Goal: Information Seeking & Learning: Stay updated

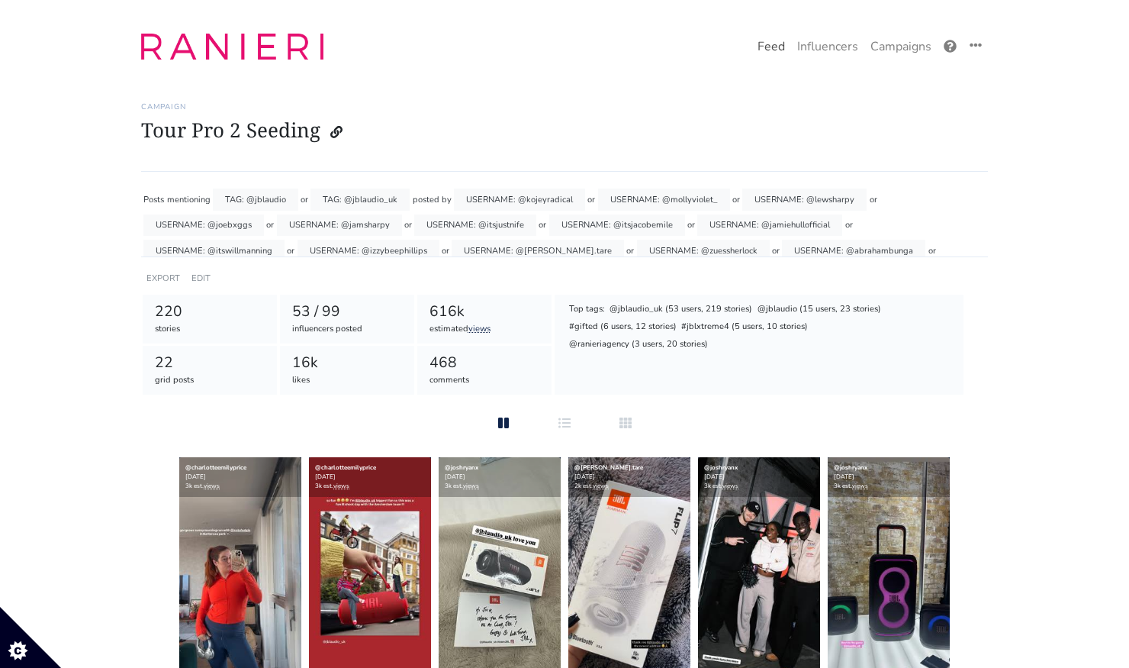
click at [775, 47] on link "Feed" at bounding box center [771, 46] width 40 height 31
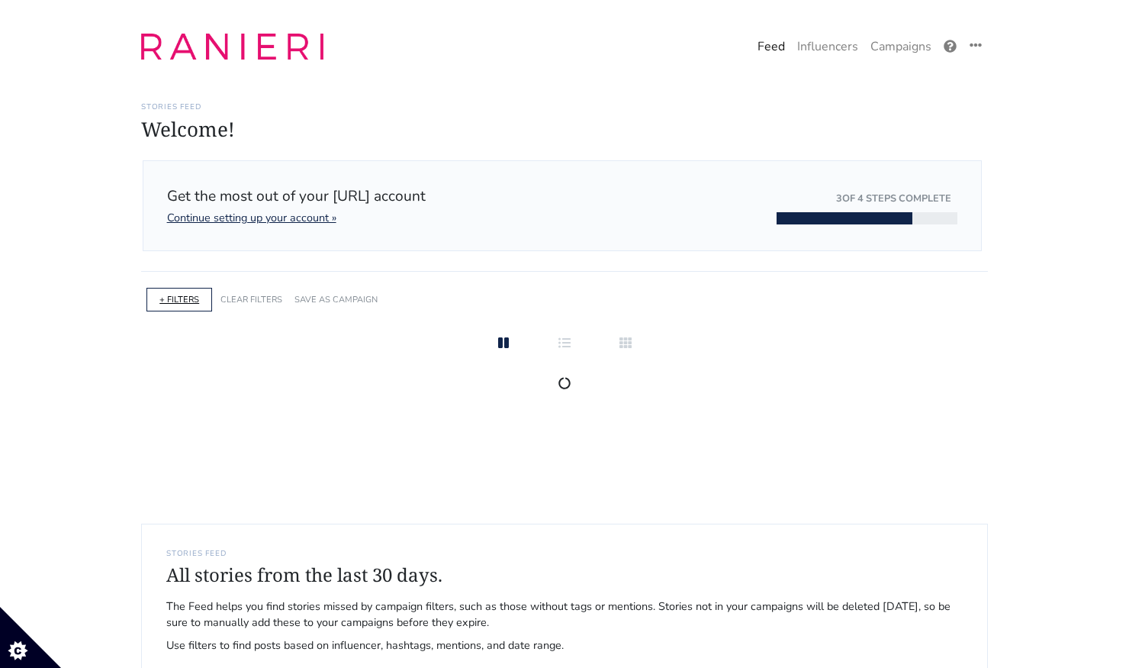
click at [188, 294] on link "+ FILTERS" at bounding box center [179, 299] width 40 height 11
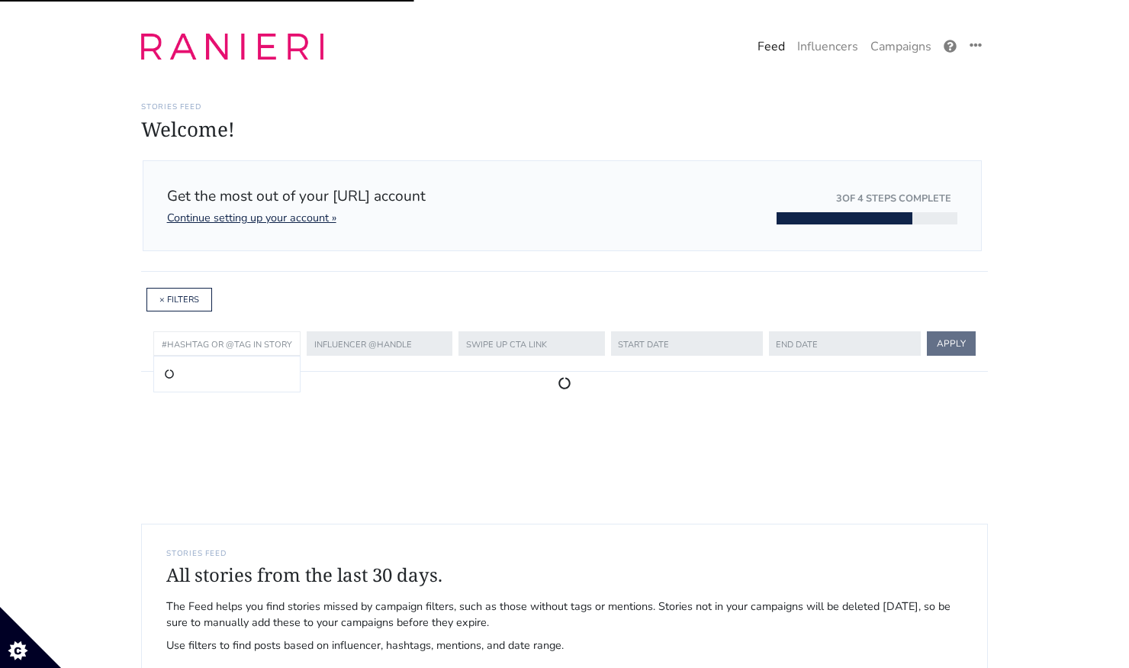
click at [217, 346] on input "text" at bounding box center [226, 343] width 147 height 24
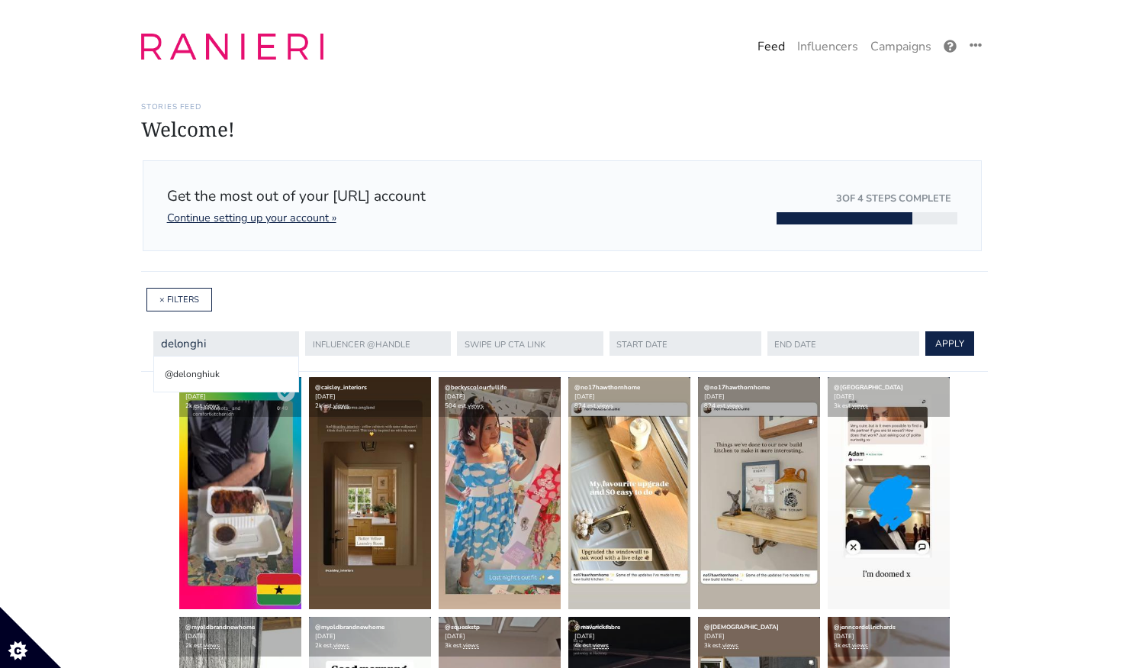
click at [233, 375] on li "@delonghiuk" at bounding box center [226, 374] width 127 height 18
type input "@delonghiuk"
click at [647, 341] on input "text" at bounding box center [686, 343] width 153 height 24
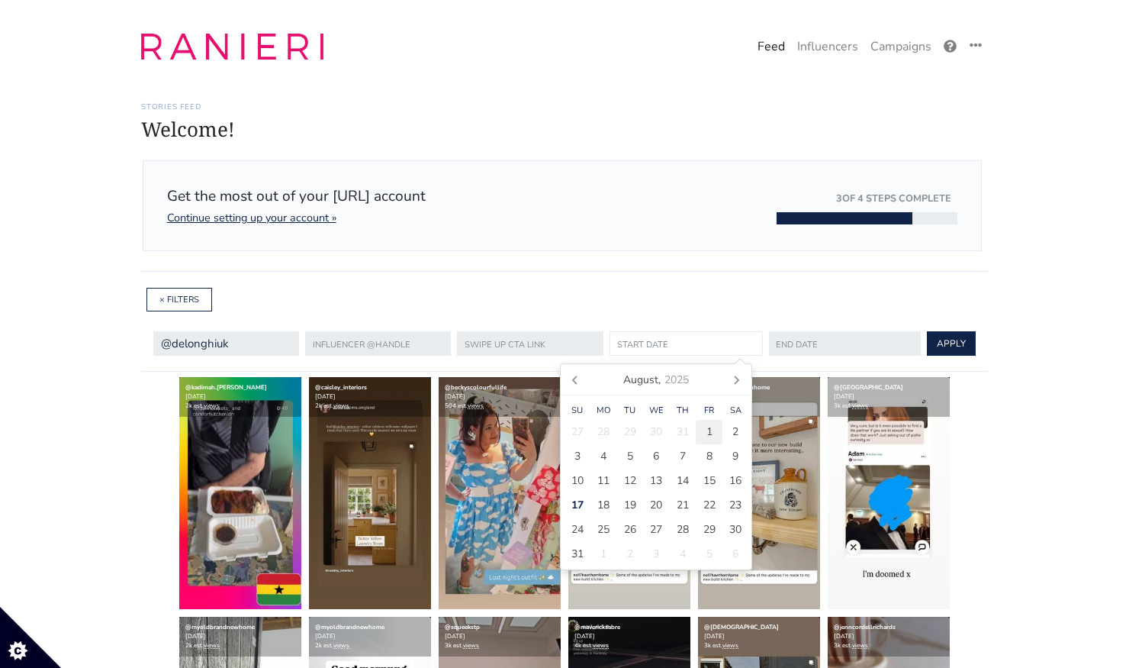
click at [716, 433] on div "1" at bounding box center [709, 432] width 27 height 24
type input "[DATE]"
click at [777, 364] on div "@delonghiuk @delonghiuk [DATE] APPLY" at bounding box center [564, 344] width 847 height 56
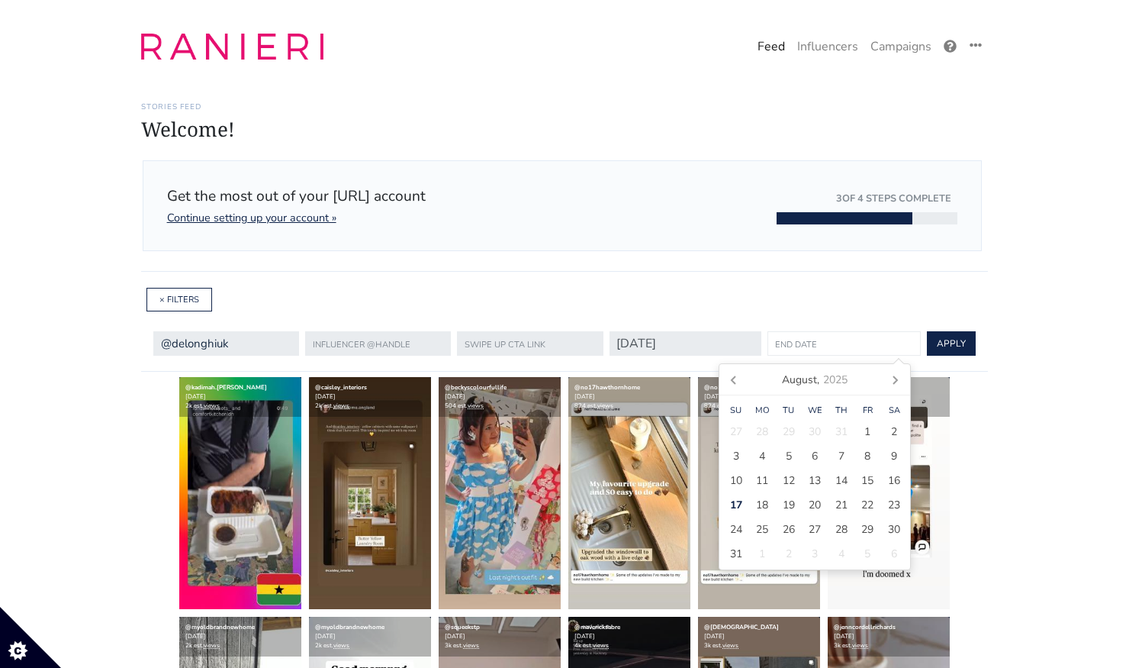
click at [778, 349] on input "text" at bounding box center [844, 343] width 153 height 24
click at [741, 500] on span "17" at bounding box center [736, 505] width 12 height 16
type input "[DATE]"
click at [931, 348] on button "APPLY" at bounding box center [949, 343] width 49 height 24
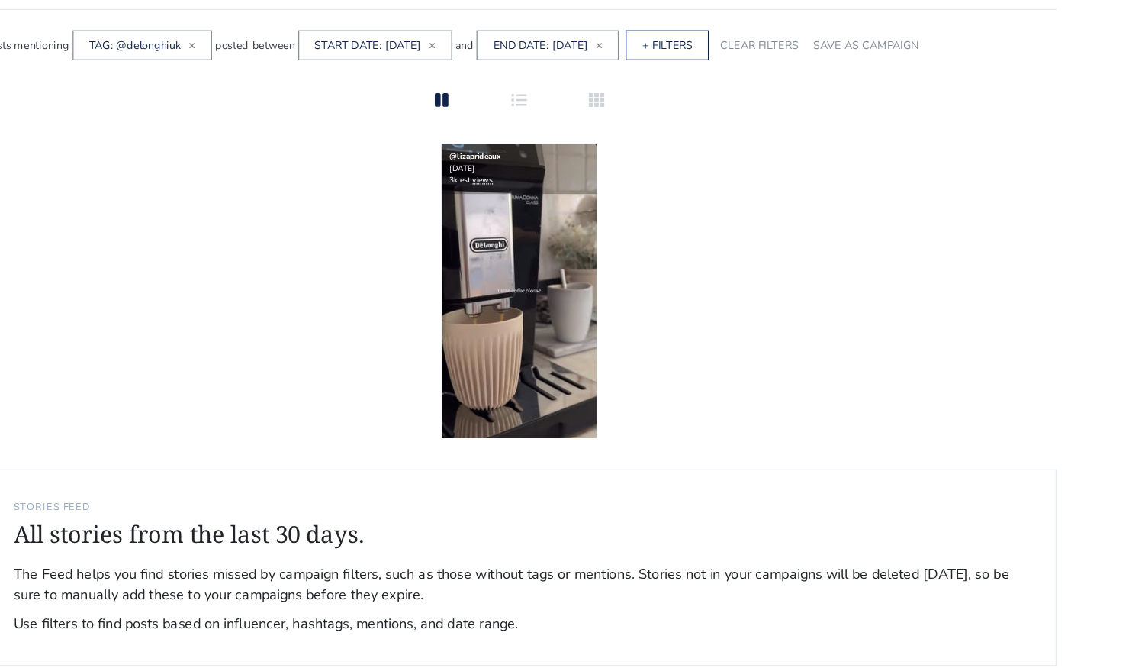
scroll to position [229, 0]
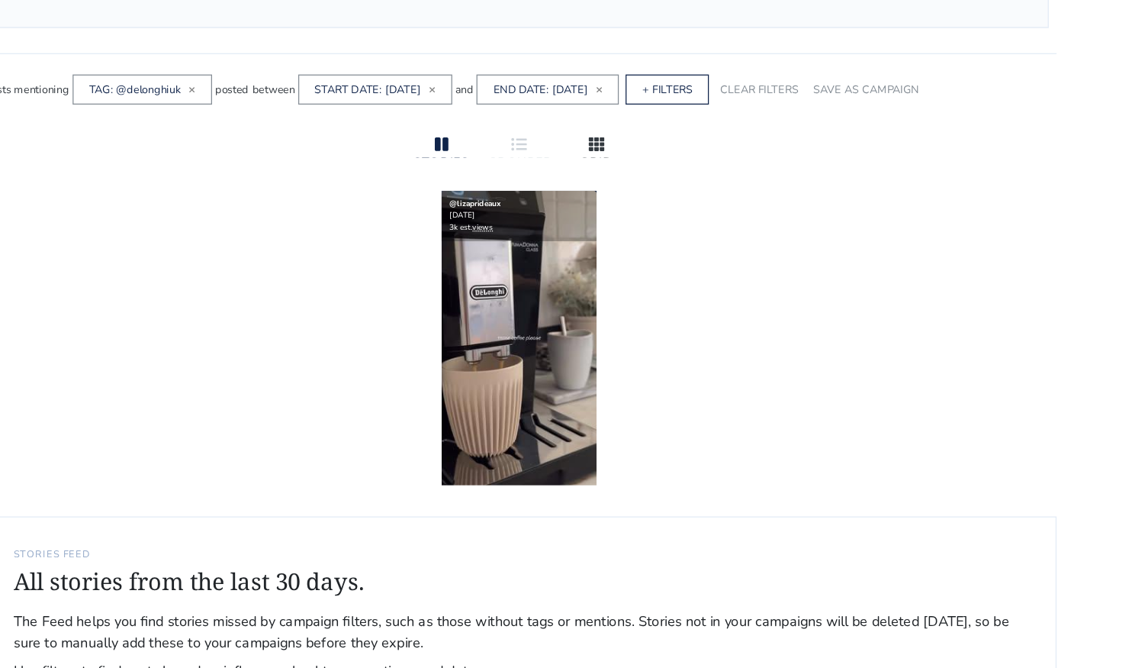
click at [619, 117] on div at bounding box center [625, 114] width 49 height 18
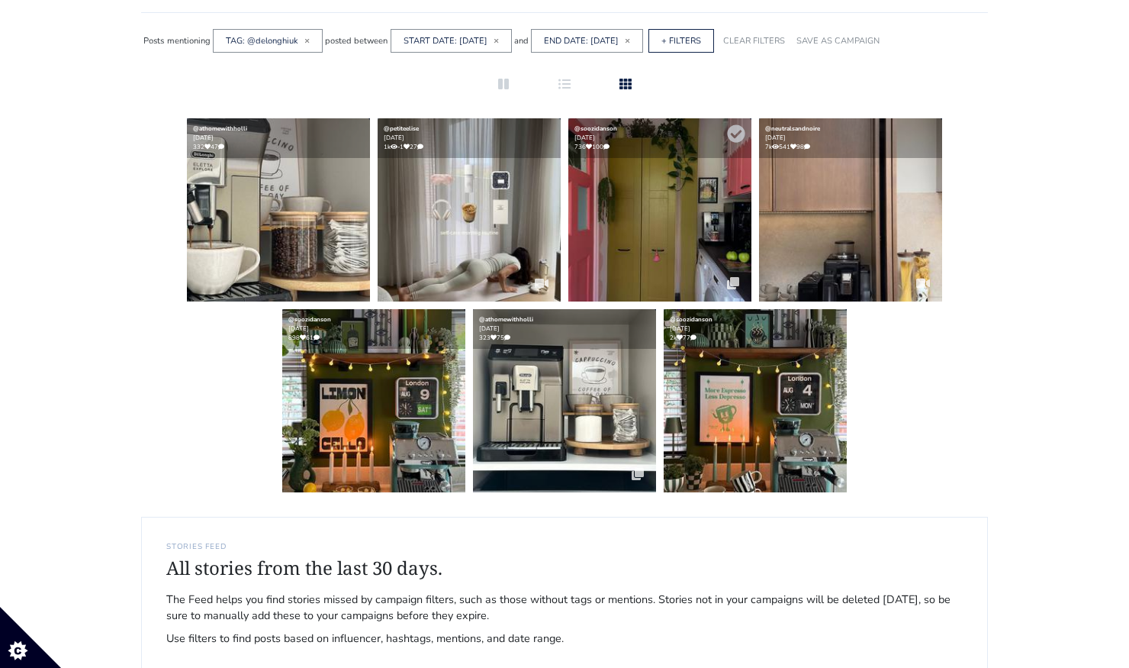
scroll to position [0, 0]
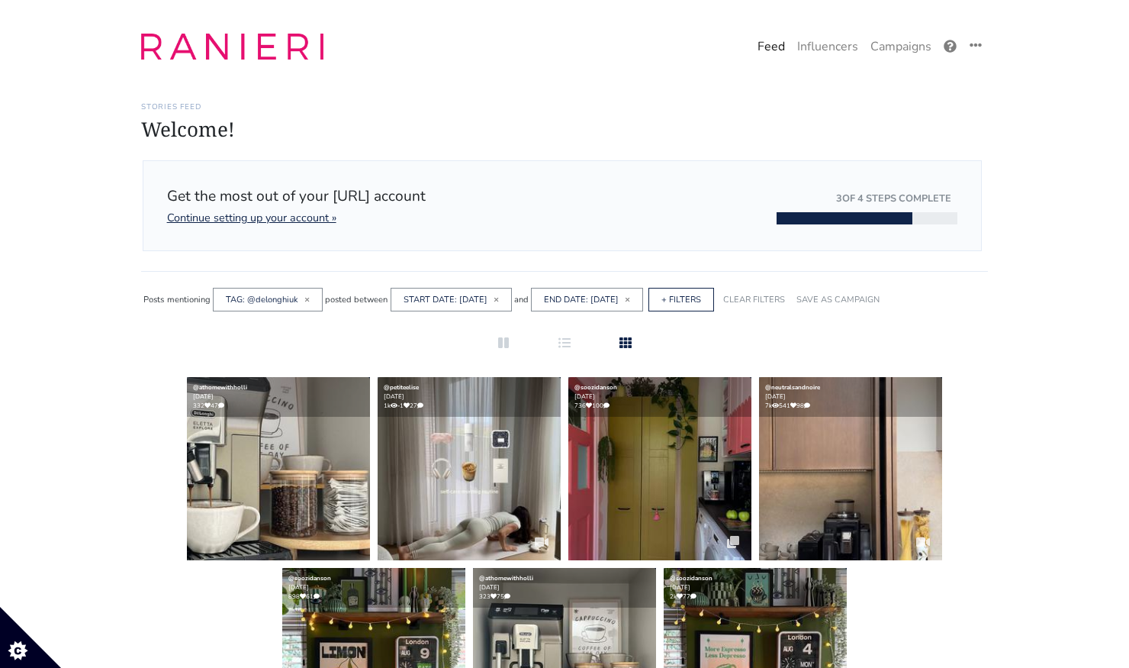
click at [310, 297] on div "TAG: @delonghiuk ×" at bounding box center [268, 300] width 110 height 24
click at [299, 299] on div "TAG: @delonghiuk ×" at bounding box center [268, 300] width 110 height 24
click at [302, 300] on div "TAG: @delonghiuk ×" at bounding box center [268, 300] width 110 height 24
click at [307, 301] on span "×" at bounding box center [306, 299] width 5 height 12
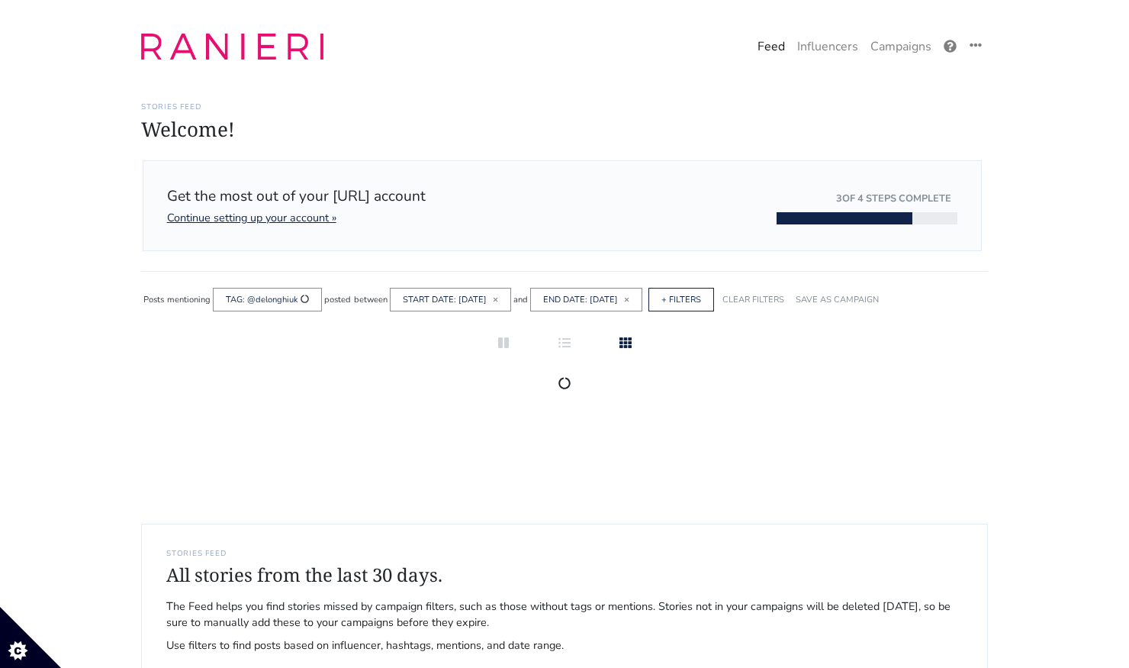
click at [714, 293] on div "+ FILTERS" at bounding box center [682, 300] width 66 height 24
click at [701, 294] on link "+ FILTERS" at bounding box center [681, 299] width 40 height 11
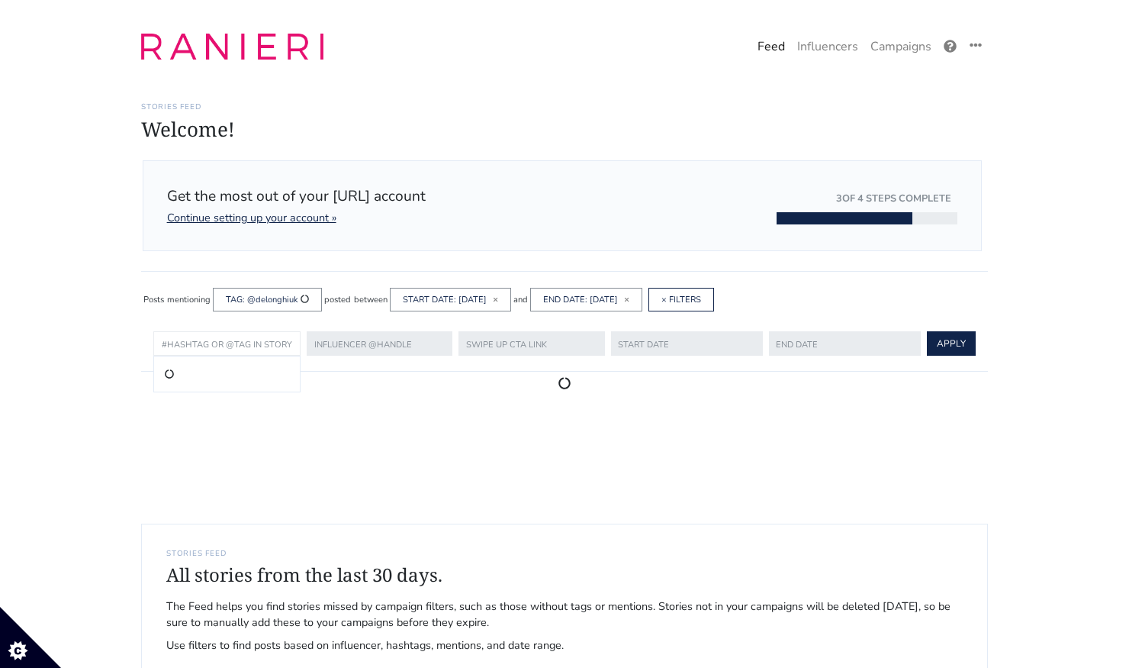
click at [259, 337] on input "text" at bounding box center [226, 343] width 147 height 24
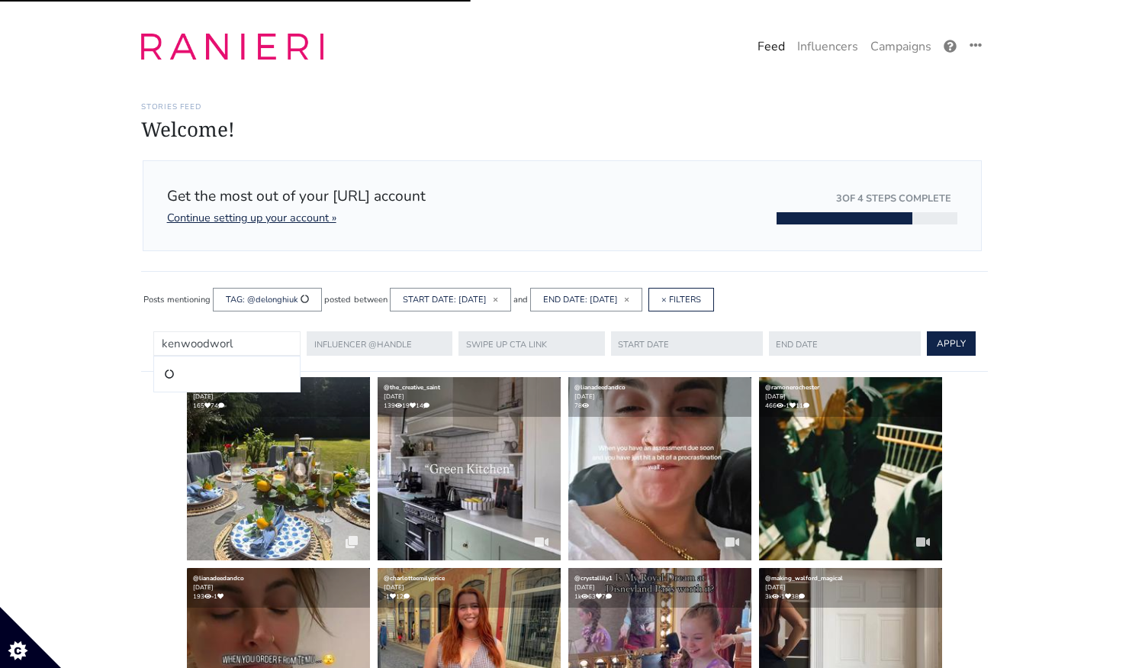
type input "kenwoodworld"
drag, startPoint x: 246, startPoint y: 343, endPoint x: 105, endPoint y: 330, distance: 141.7
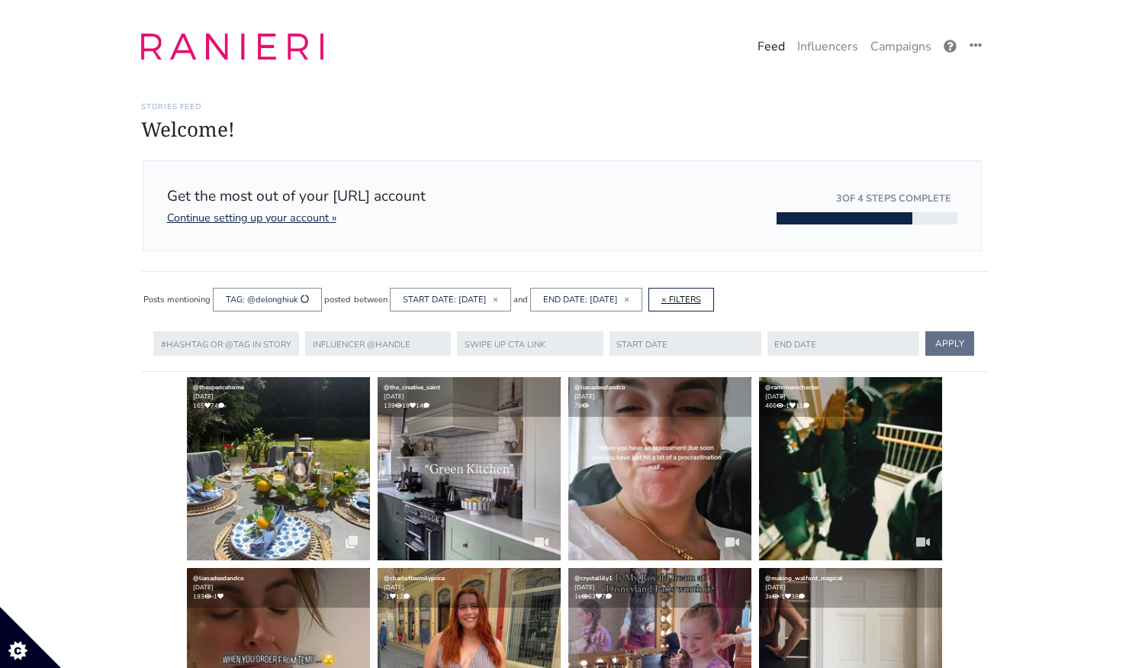
click at [701, 295] on link "× FILTERS" at bounding box center [681, 299] width 40 height 11
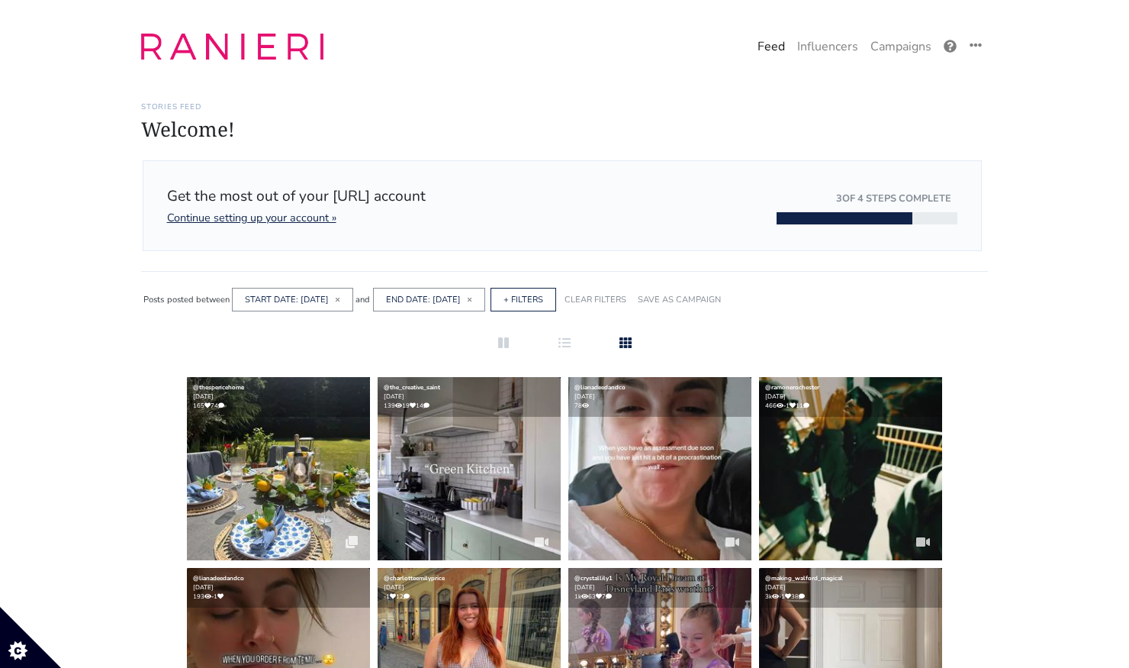
click at [543, 294] on link "+ FILTERS" at bounding box center [524, 299] width 40 height 11
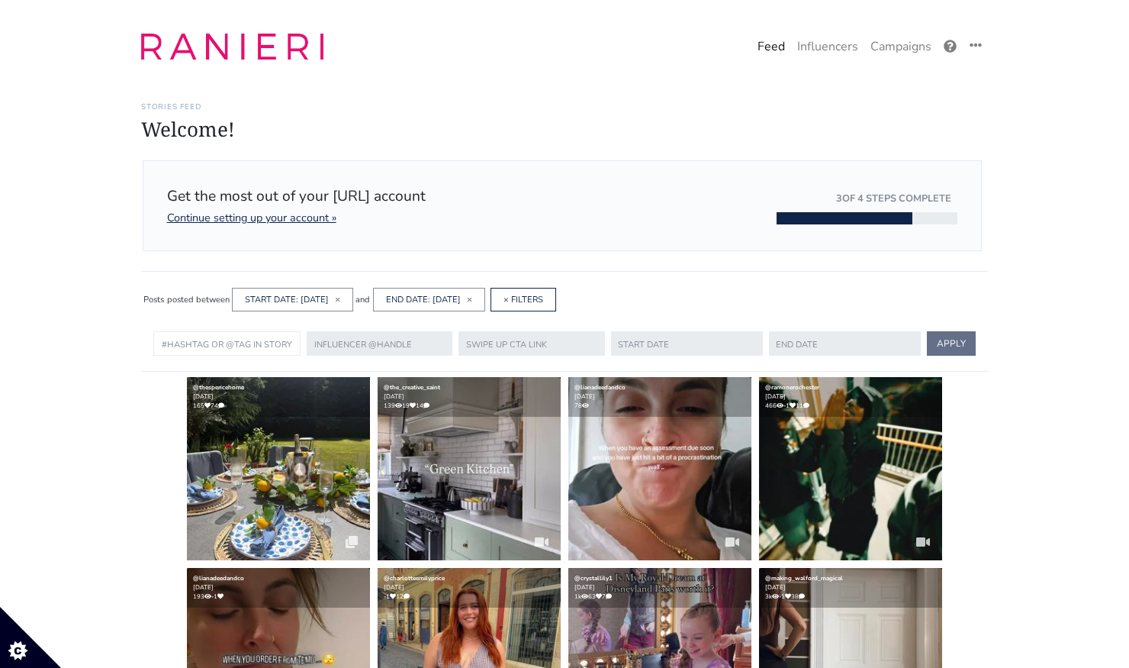
click at [269, 331] on input "text" at bounding box center [226, 343] width 147 height 24
type input "kenwoodworld"
click at [927, 331] on button "APPLY" at bounding box center [951, 343] width 49 height 24
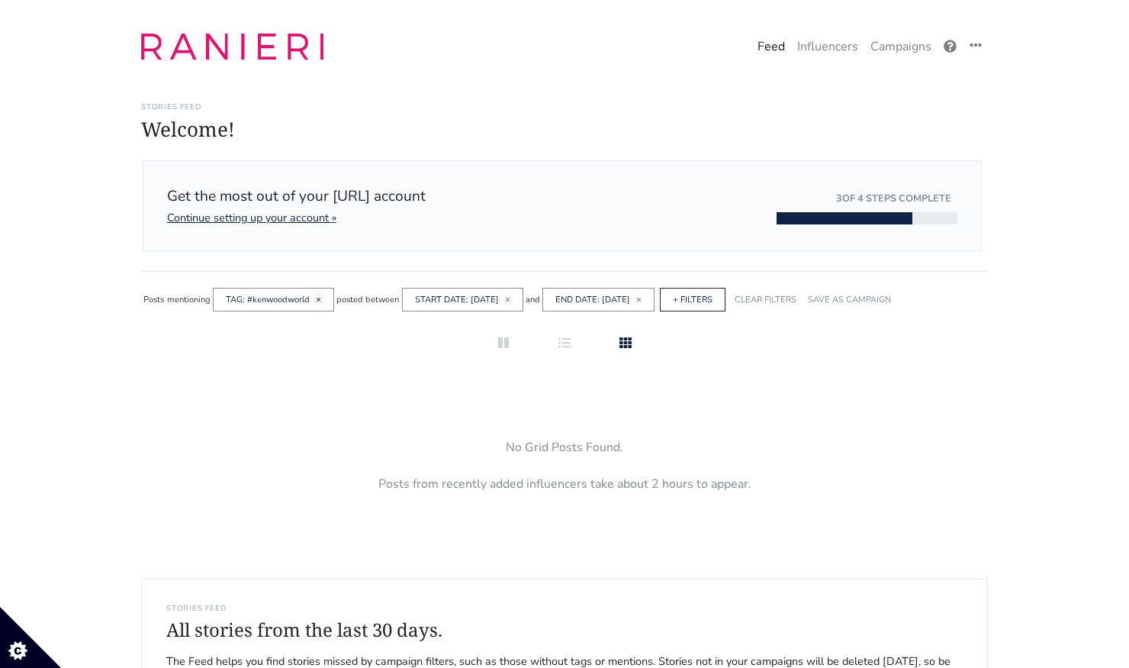
click at [317, 297] on span "×" at bounding box center [318, 299] width 5 height 12
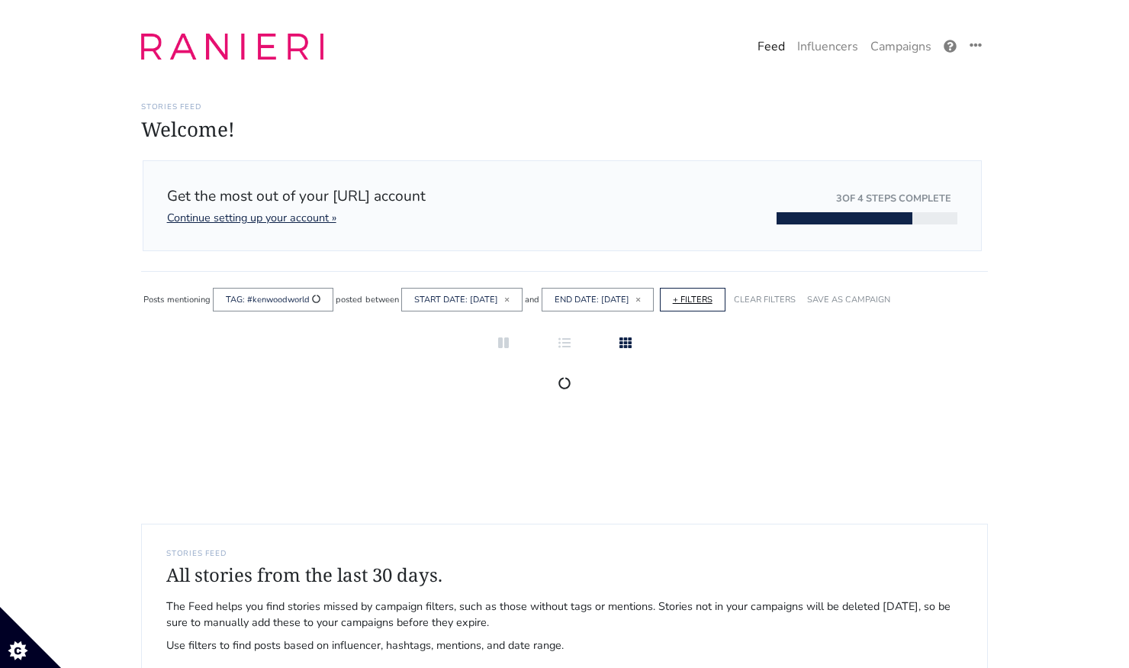
click at [713, 294] on link "+ FILTERS" at bounding box center [693, 299] width 40 height 11
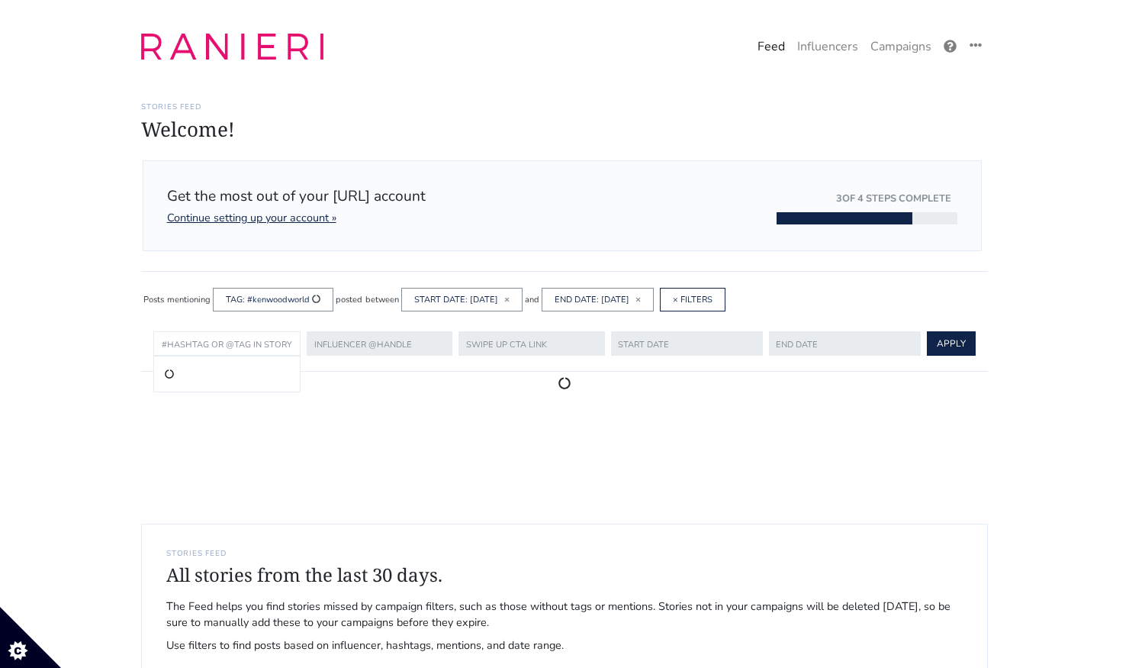
click at [243, 336] on input "text" at bounding box center [226, 343] width 147 height 24
type input "@kenwoodworld"
click at [927, 331] on button "APPLY" at bounding box center [951, 343] width 49 height 24
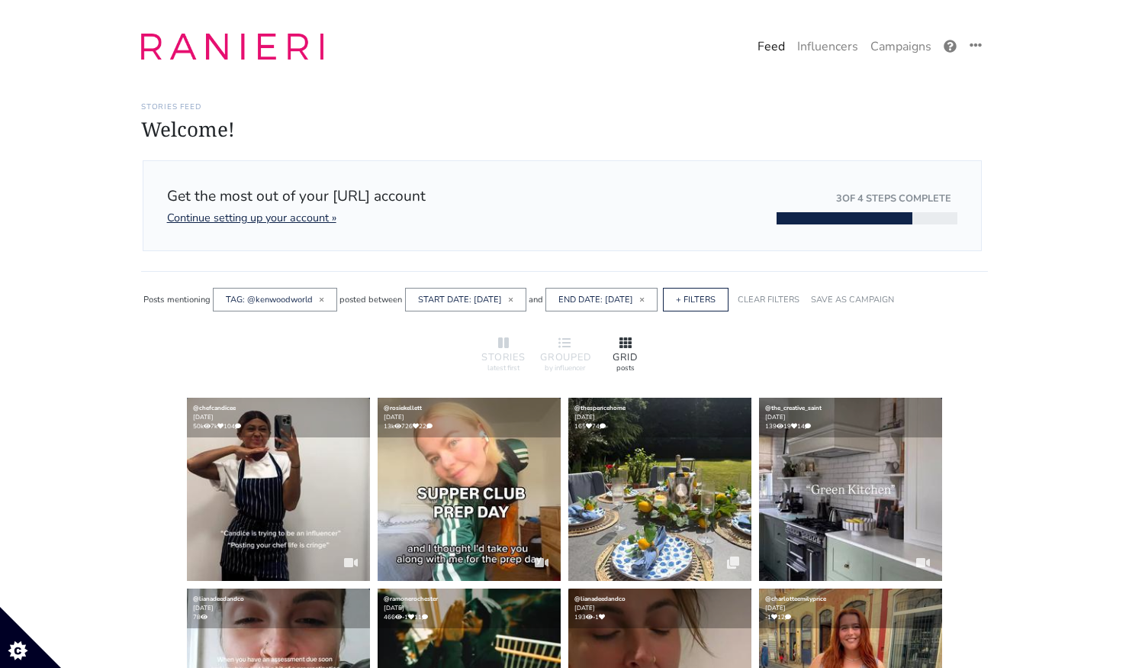
click at [621, 359] on div "GRID" at bounding box center [625, 357] width 49 height 10
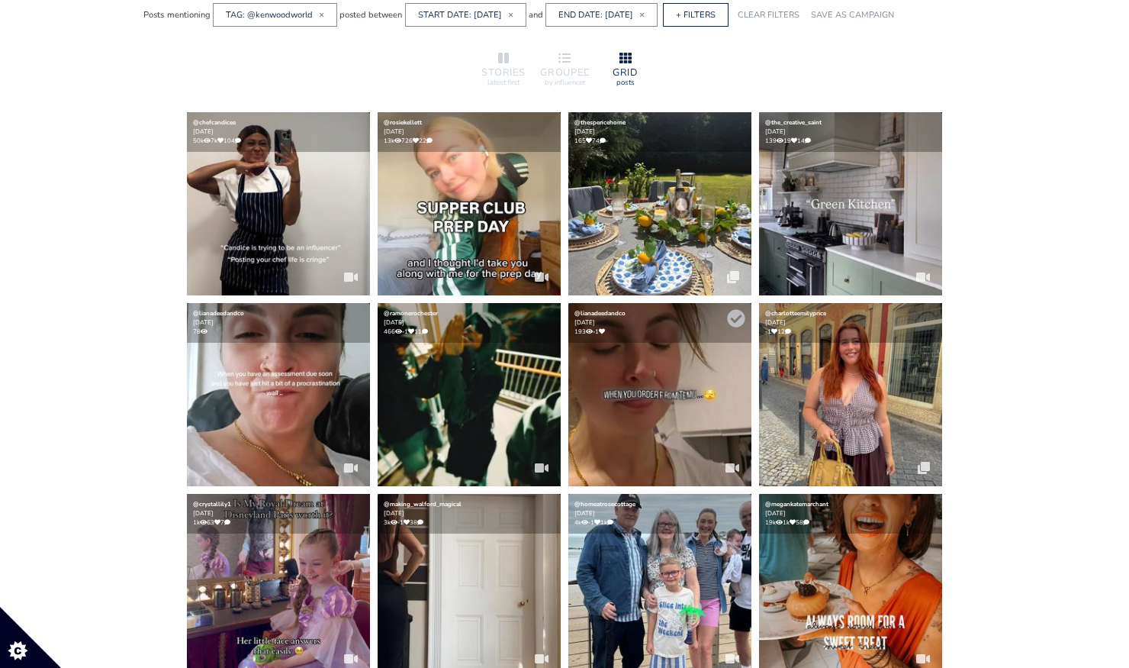
scroll to position [208, 0]
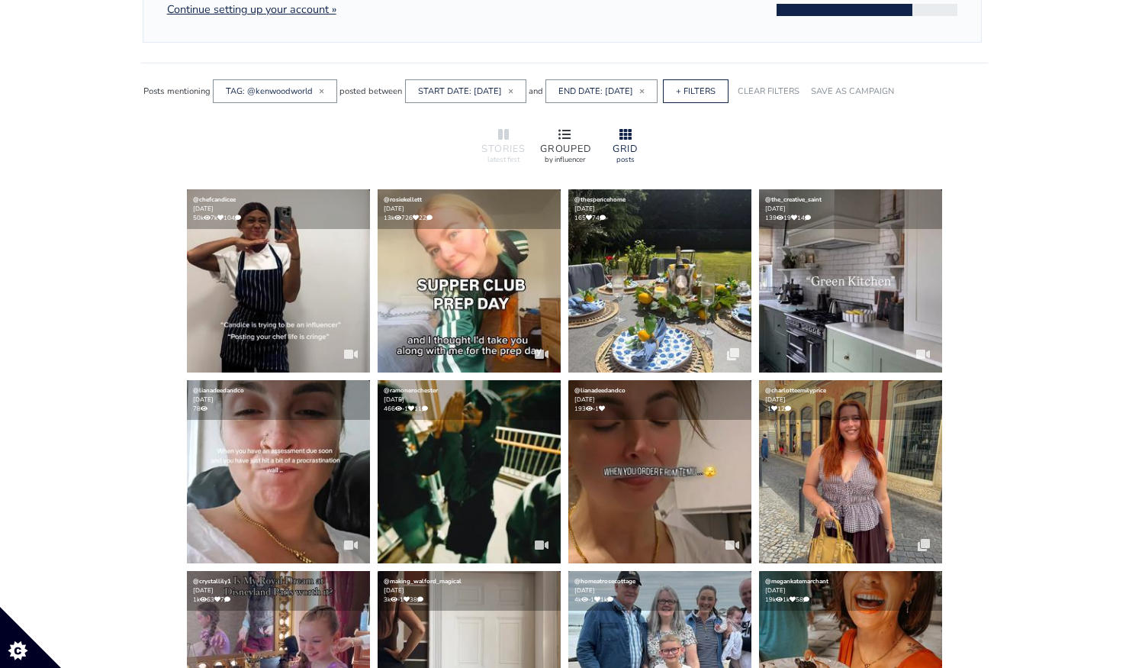
click at [570, 140] on div at bounding box center [564, 135] width 49 height 18
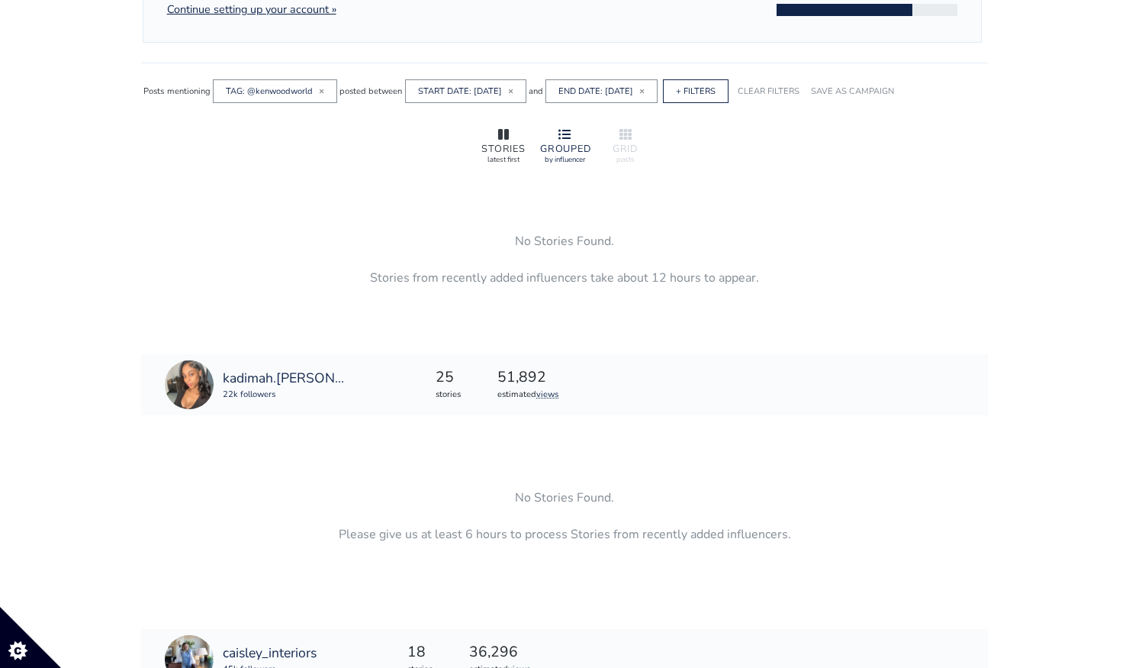
click at [520, 144] on div "STORIES" at bounding box center [503, 149] width 49 height 10
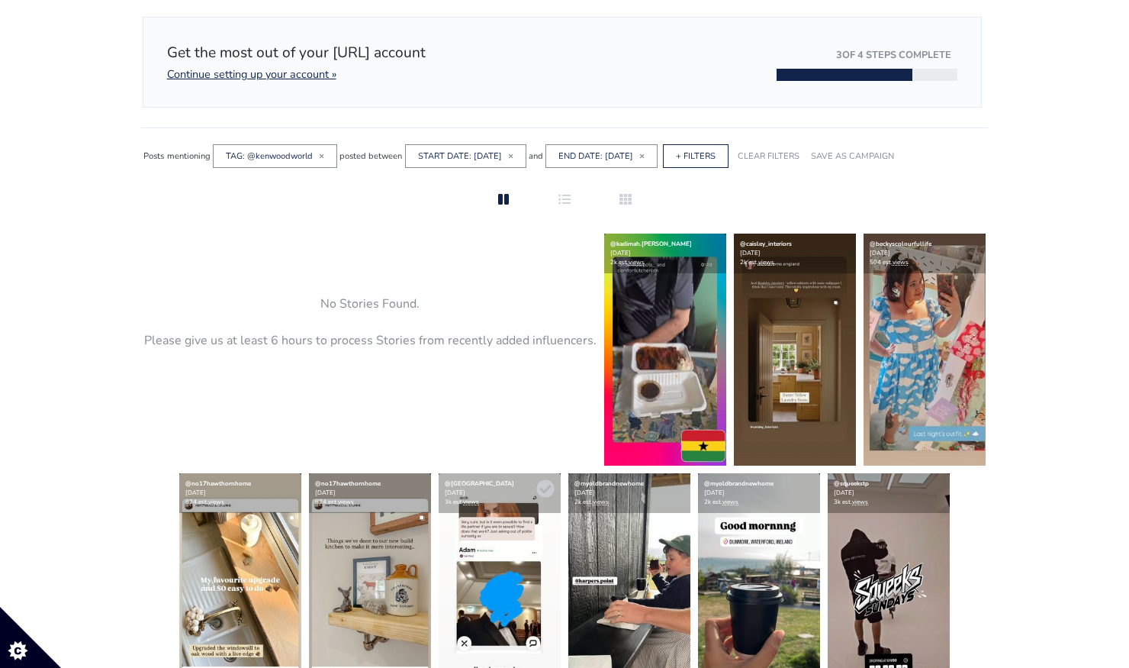
scroll to position [131, 0]
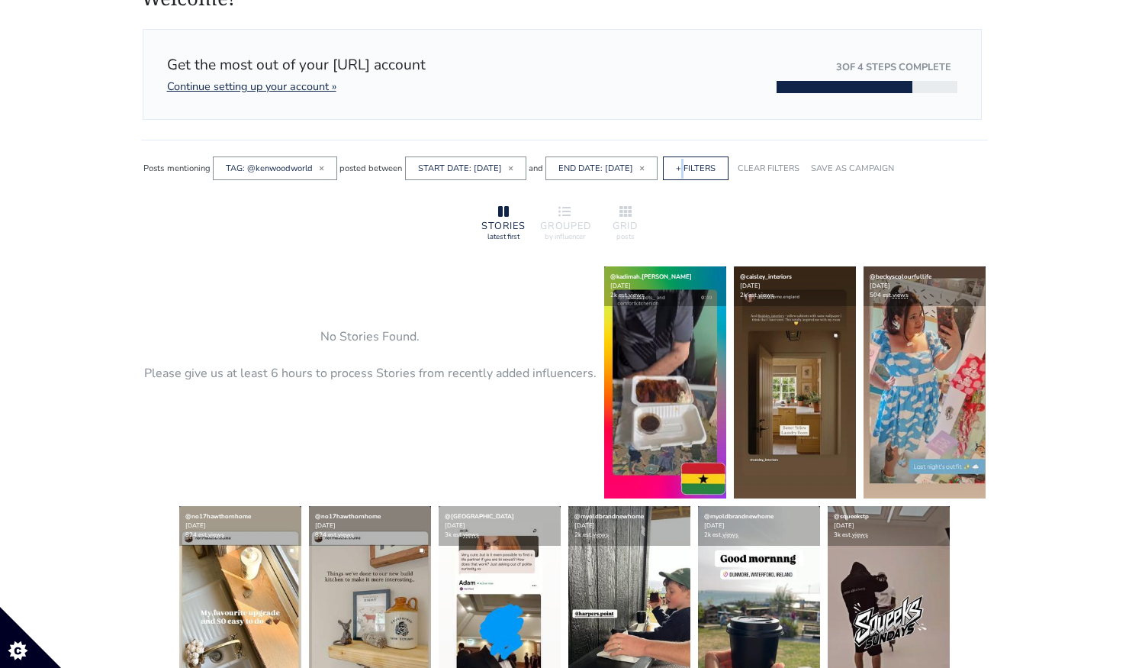
click at [719, 159] on div "+ FILTERS" at bounding box center [696, 168] width 66 height 24
click at [717, 159] on div "+ FILTERS" at bounding box center [696, 168] width 66 height 24
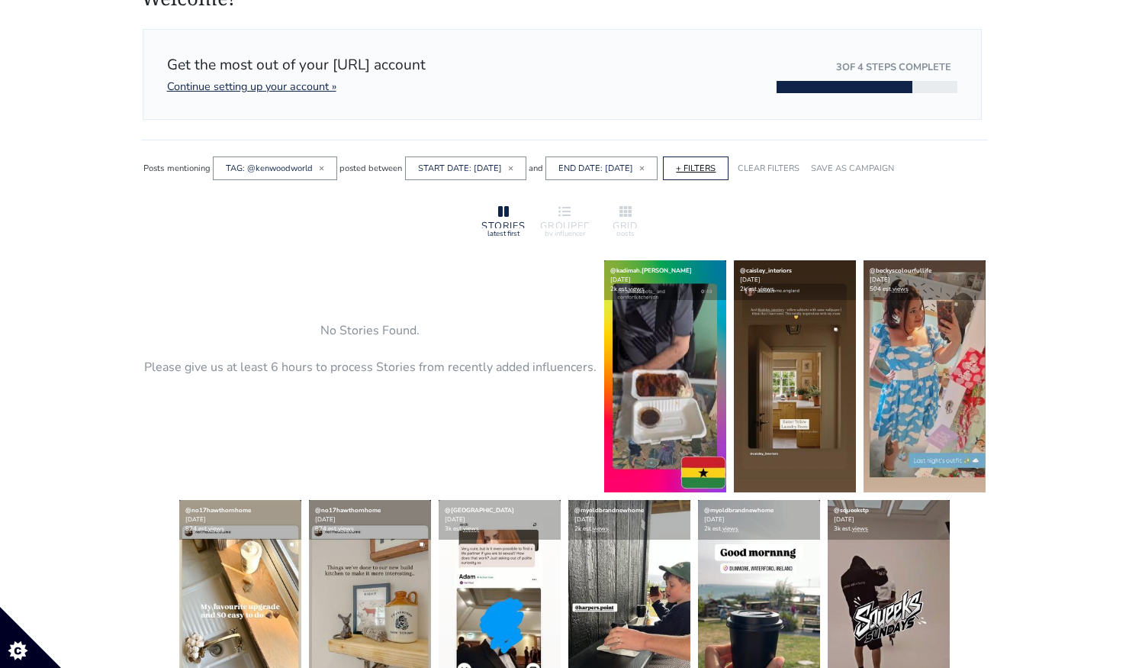
click at [716, 169] on link "+ FILTERS" at bounding box center [696, 168] width 40 height 11
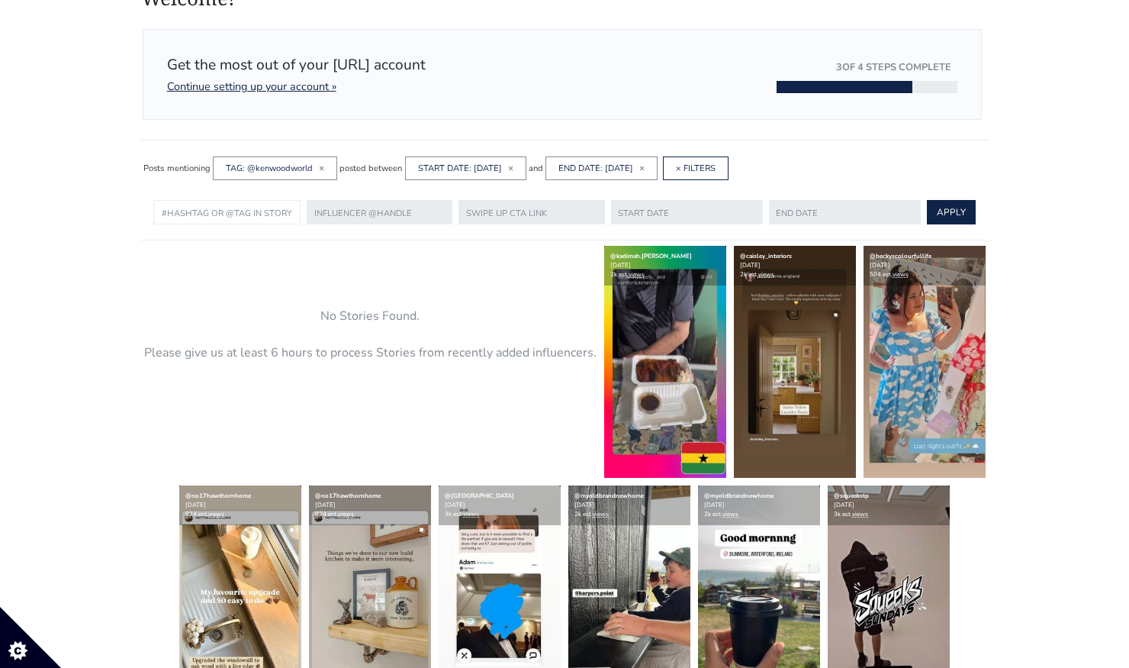
click at [268, 211] on input "text" at bounding box center [226, 212] width 147 height 24
click at [266, 262] on li "@jblaudio_uk" at bounding box center [226, 261] width 127 height 18
type input "@jblaudio_uk"
click at [669, 222] on input "text" at bounding box center [686, 212] width 153 height 24
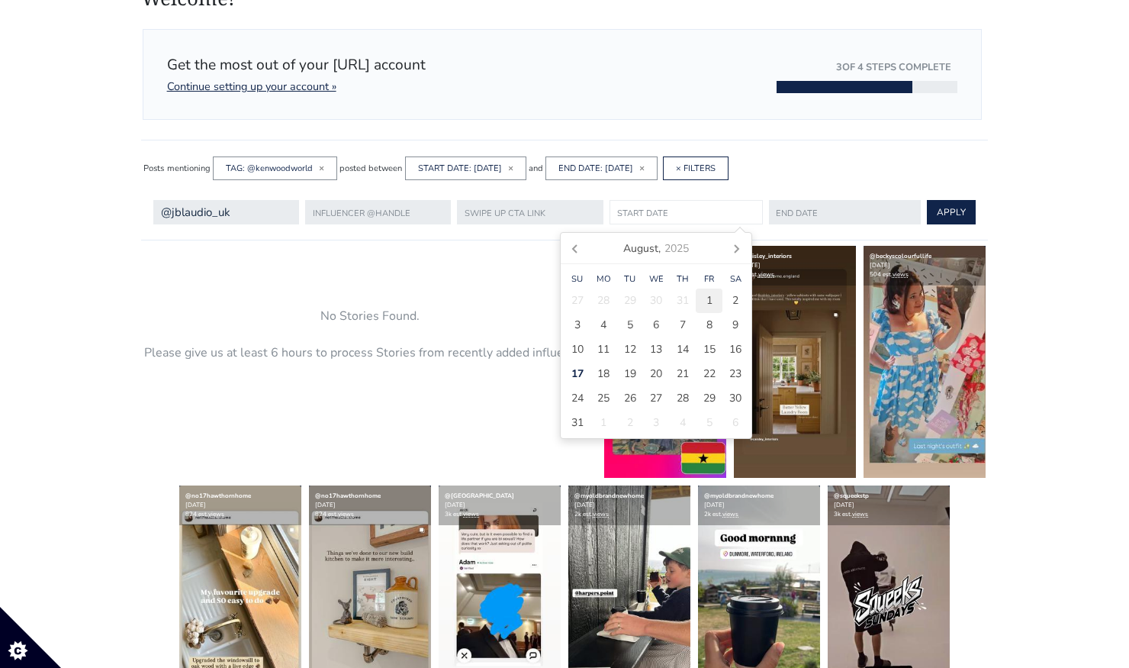
click at [707, 300] on span "1" at bounding box center [709, 300] width 6 height 16
type input "[DATE]"
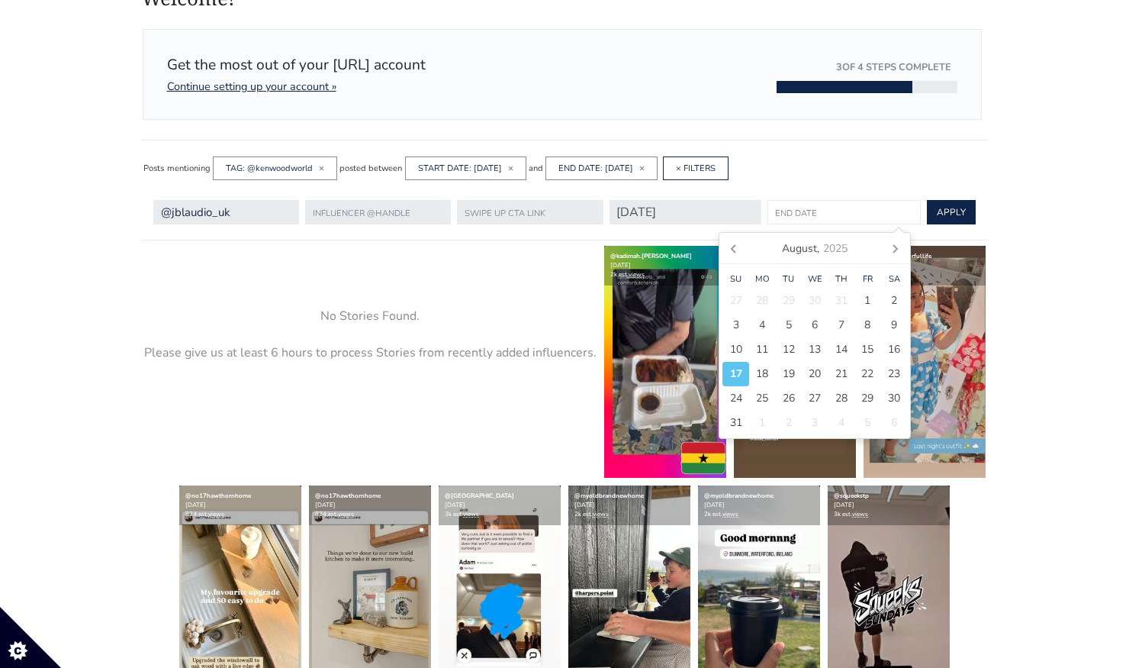
click at [822, 219] on input "text" at bounding box center [844, 212] width 153 height 24
click at [741, 369] on span "17" at bounding box center [736, 373] width 12 height 16
type input "[DATE]"
click at [697, 214] on input "[DATE]" at bounding box center [686, 212] width 153 height 24
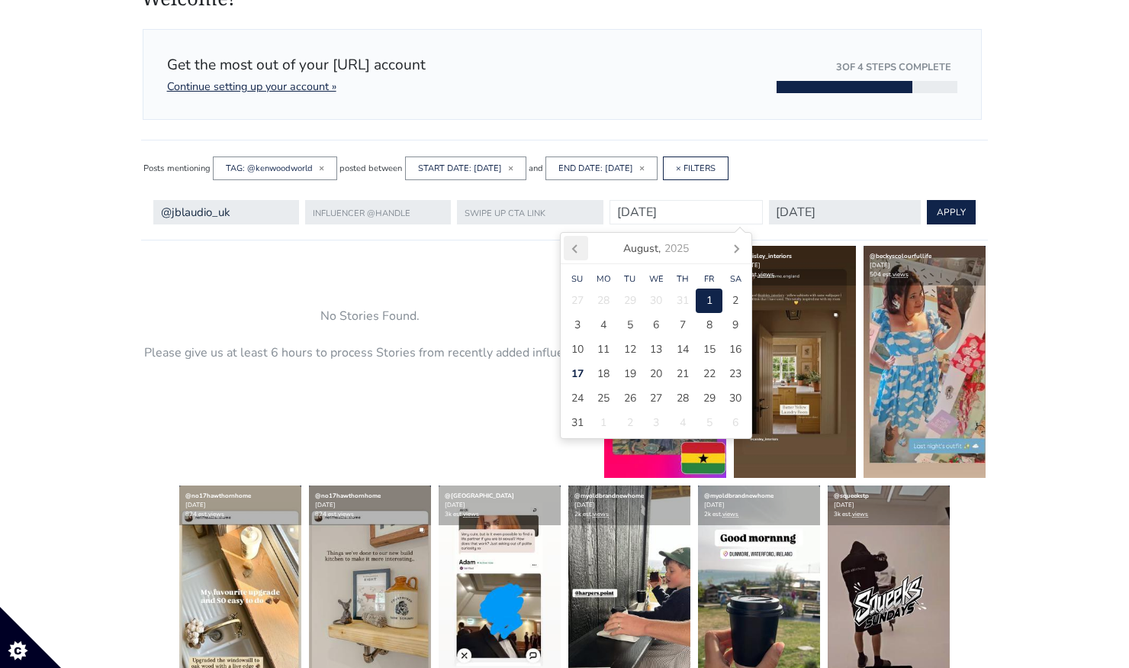
click at [579, 249] on icon at bounding box center [576, 248] width 24 height 24
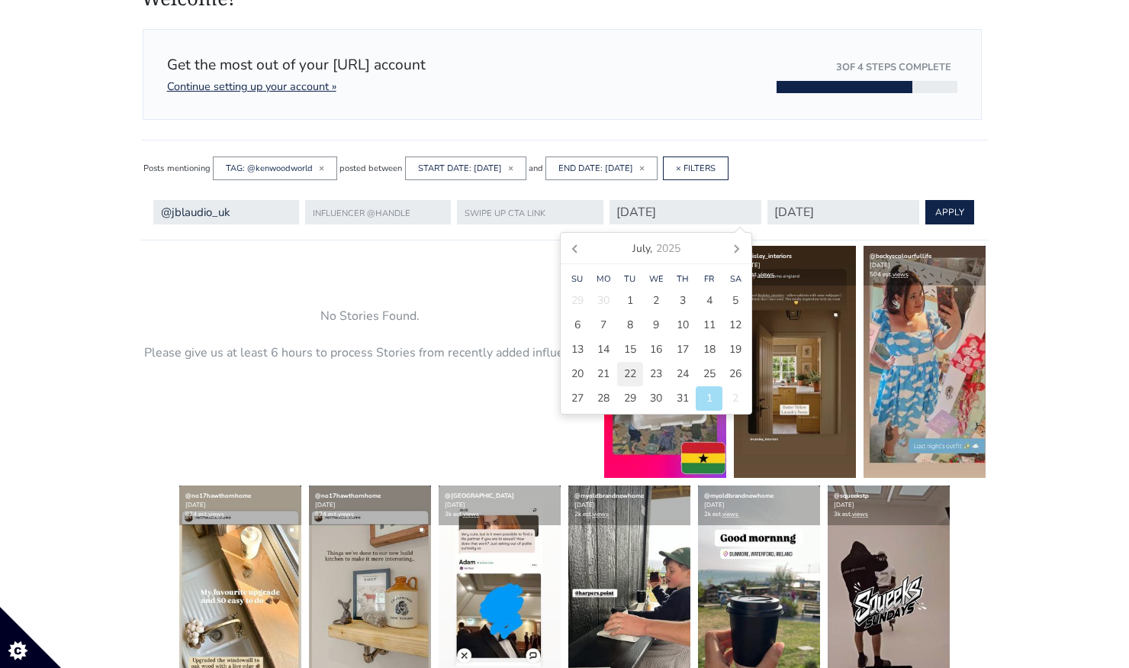
click at [632, 375] on span "22" at bounding box center [630, 373] width 12 height 16
type input "[DATE]"
click at [954, 211] on button "APPLY" at bounding box center [949, 212] width 49 height 24
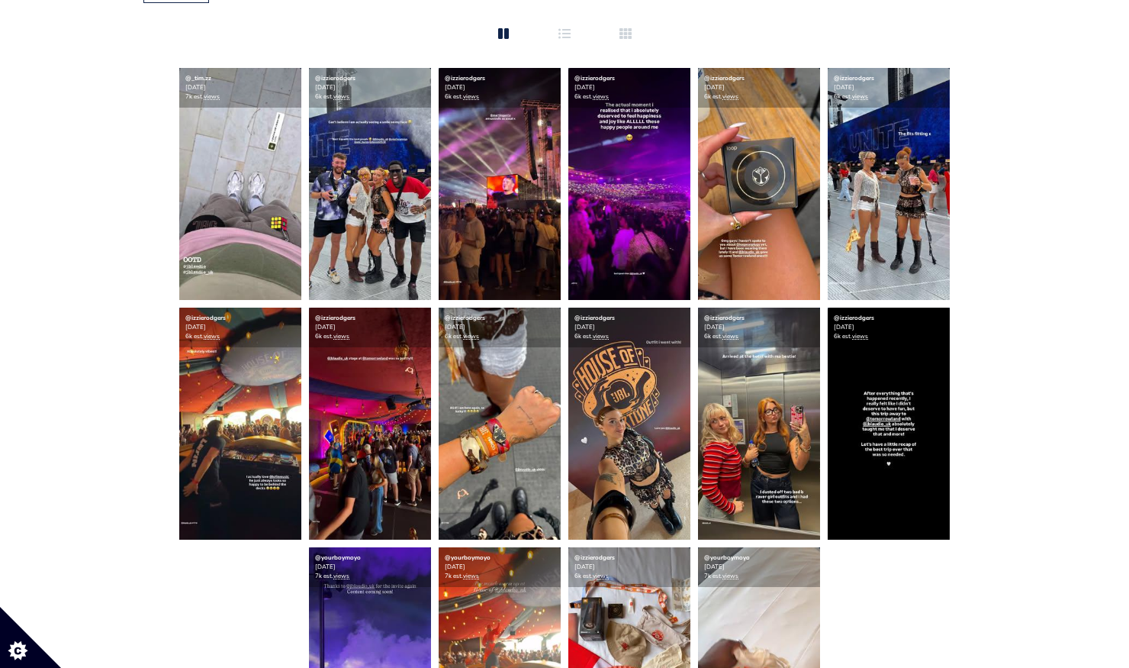
scroll to position [269, 0]
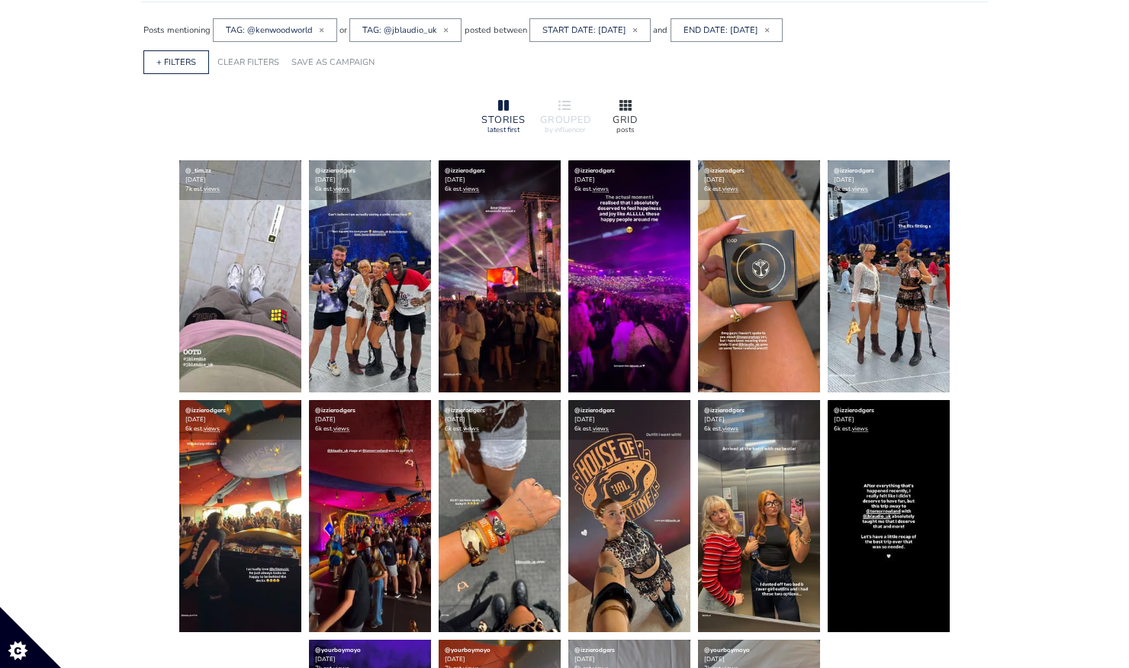
click at [629, 115] on div "GRID" at bounding box center [625, 120] width 49 height 10
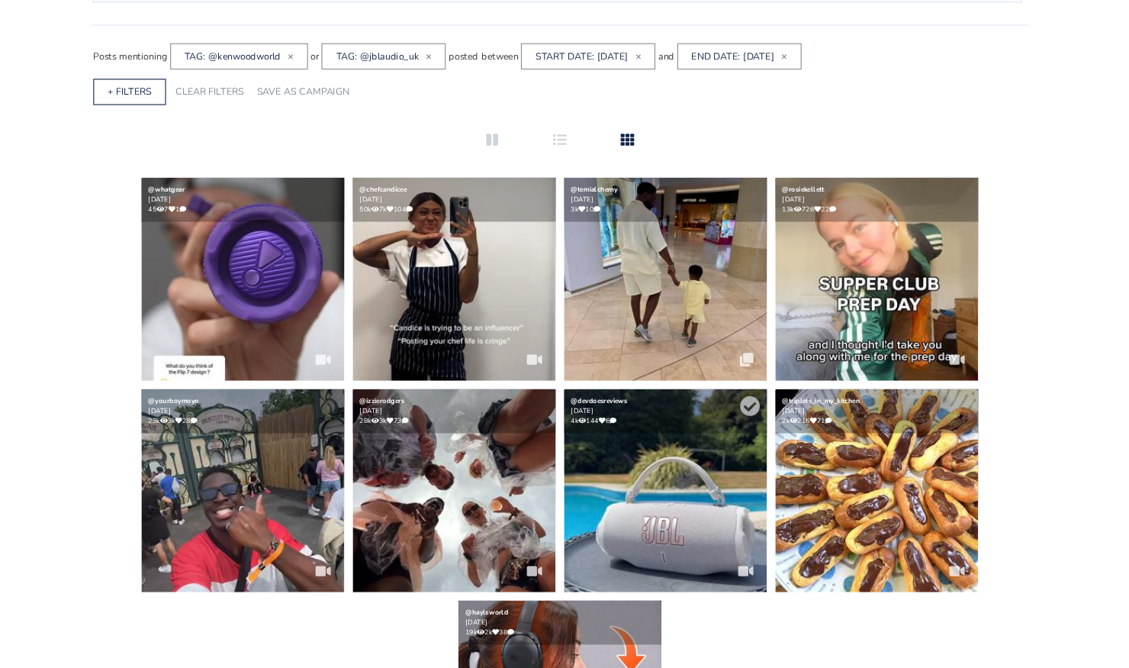
scroll to position [230, 0]
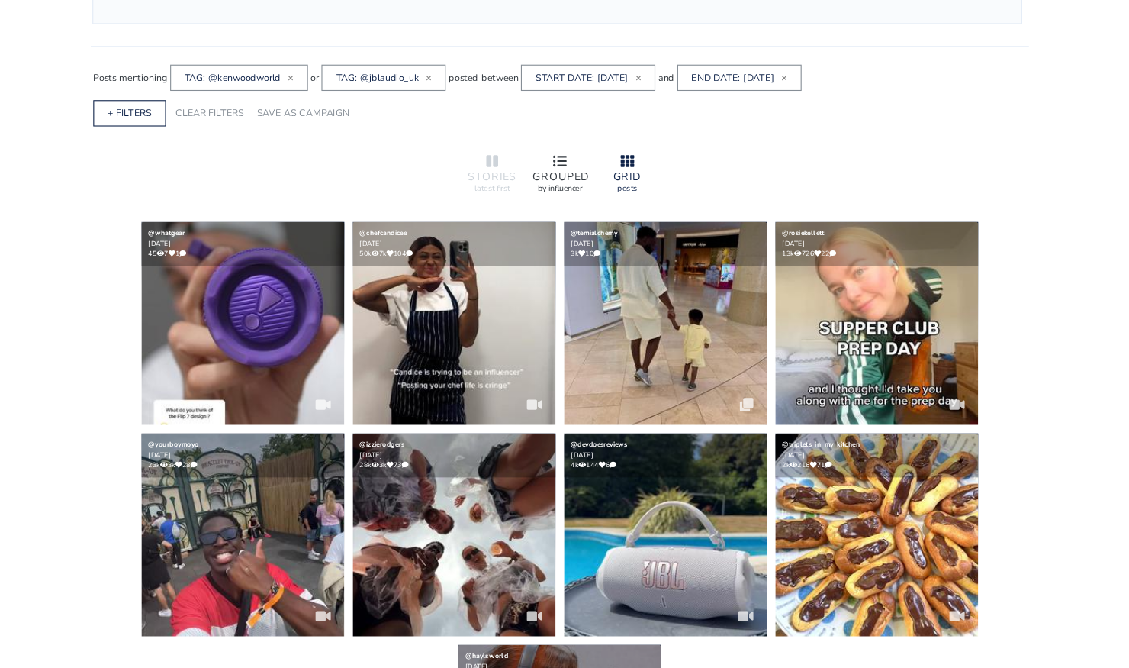
click at [568, 168] on div "by influencer" at bounding box center [564, 169] width 49 height 11
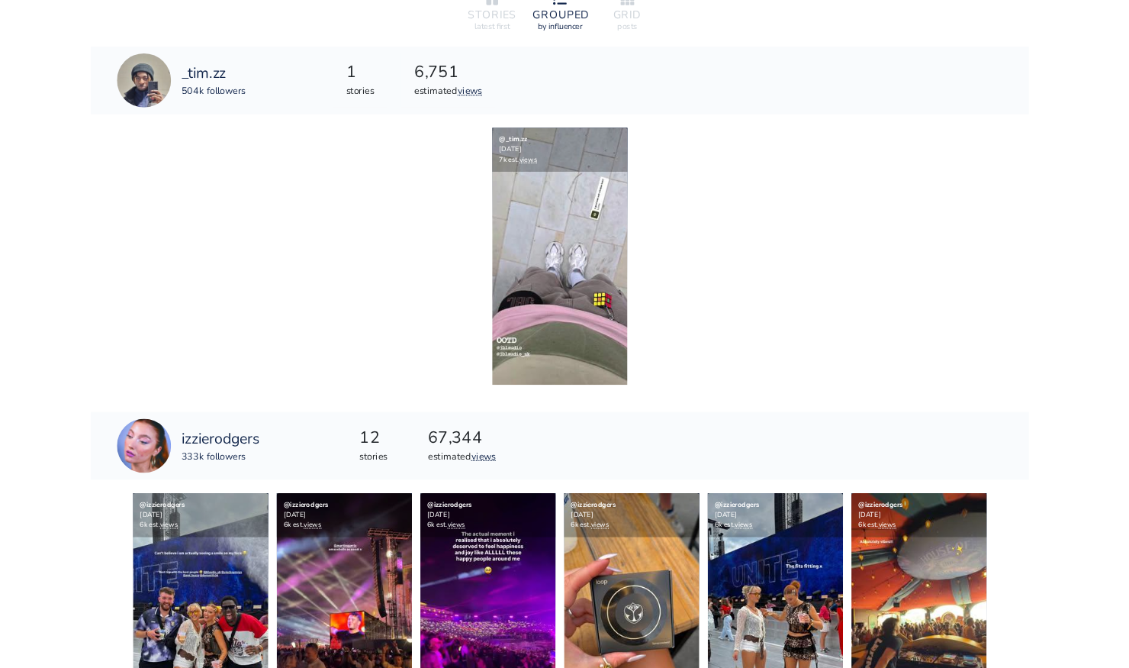
scroll to position [0, 0]
